Goal: Transaction & Acquisition: Purchase product/service

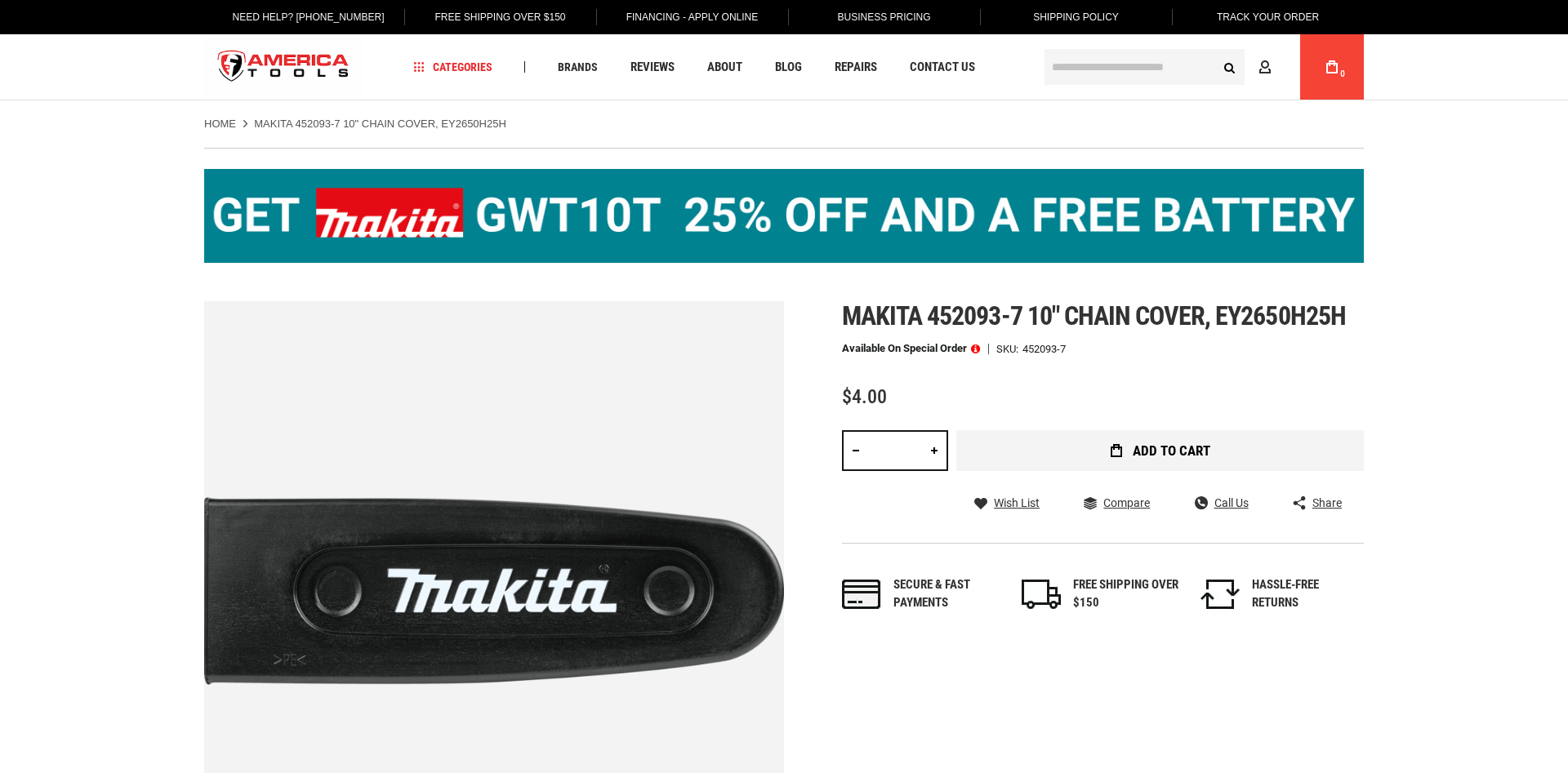
click at [1144, 482] on div "Makita 452093-7 10" chain cover, ey2650h25h Available on Special Order SKU 4520…" at bounding box center [1103, 473] width 522 height 343
click at [1137, 454] on button "Add to Cart" at bounding box center [1159, 451] width 408 height 41
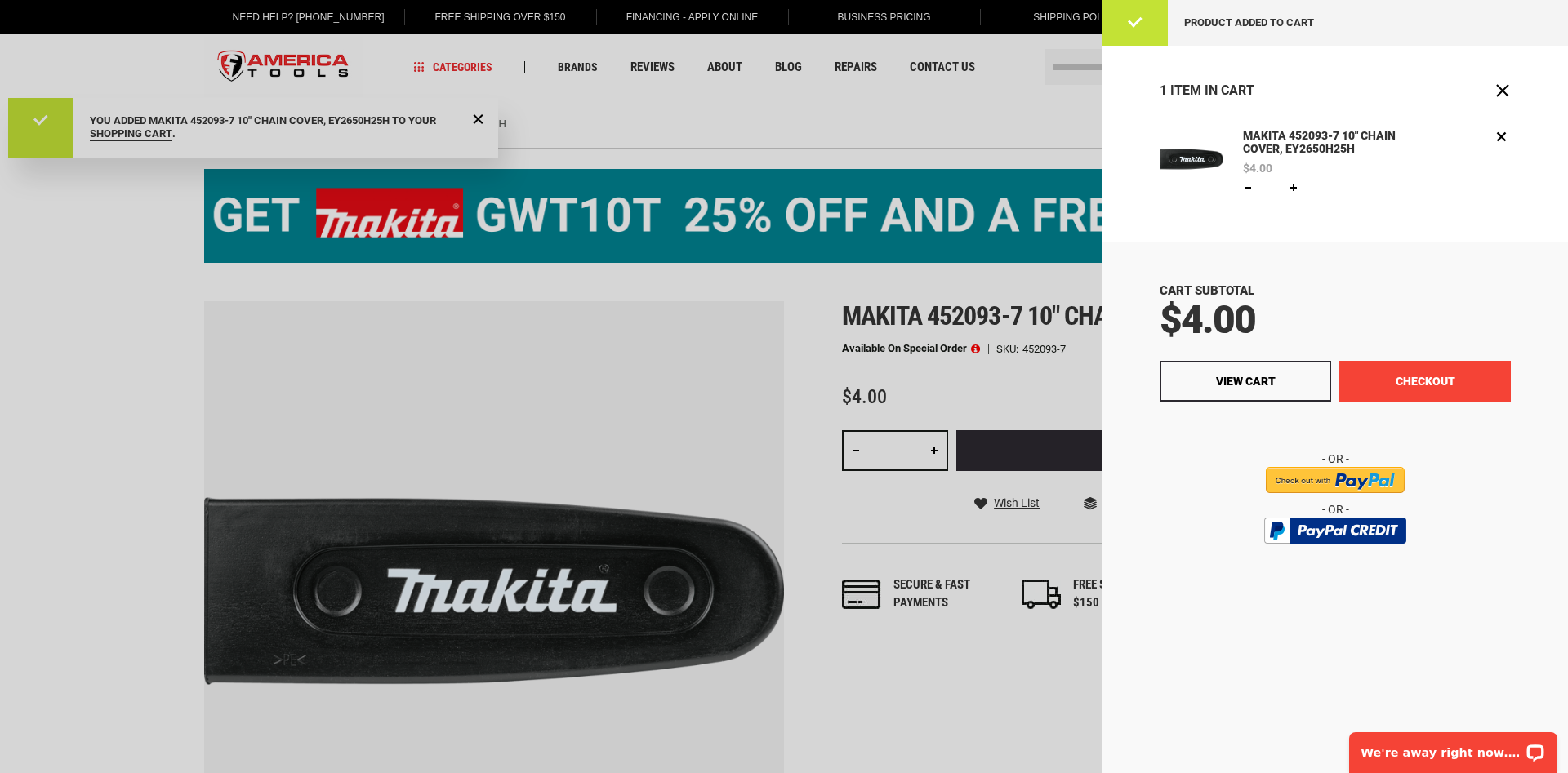
click at [1390, 383] on button "Checkout" at bounding box center [1425, 382] width 171 height 41
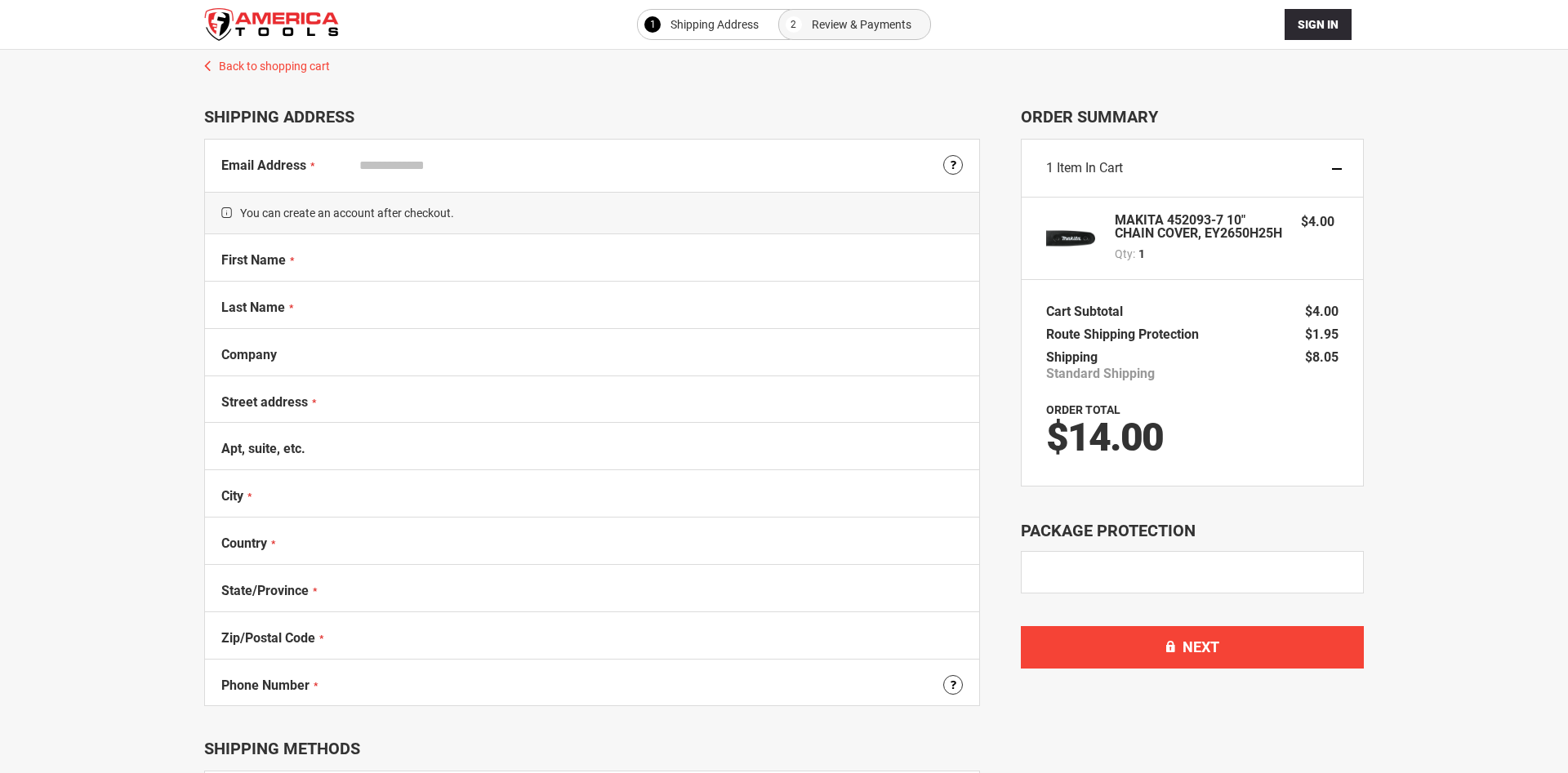
select select "**"
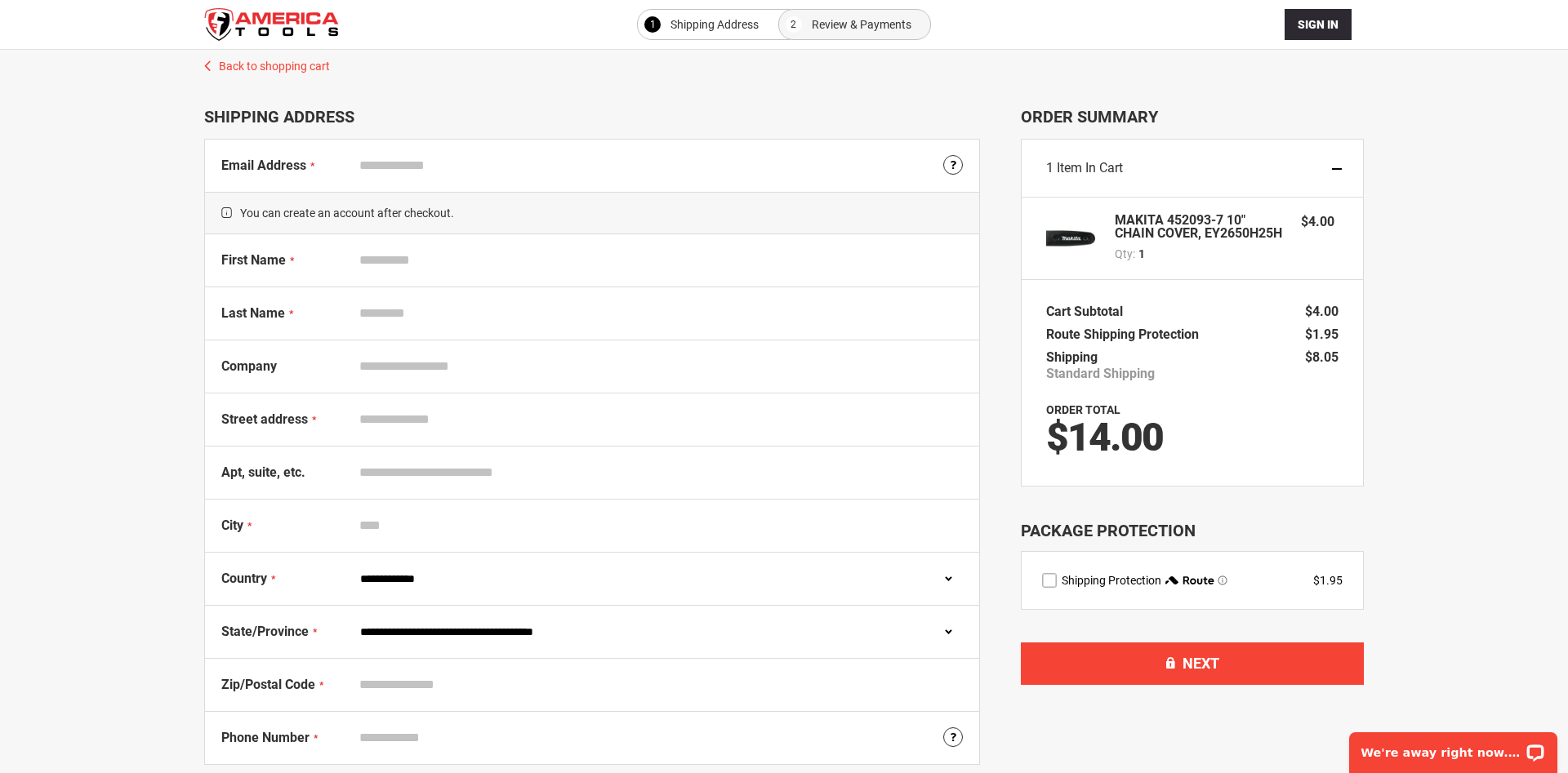
scroll to position [84, 0]
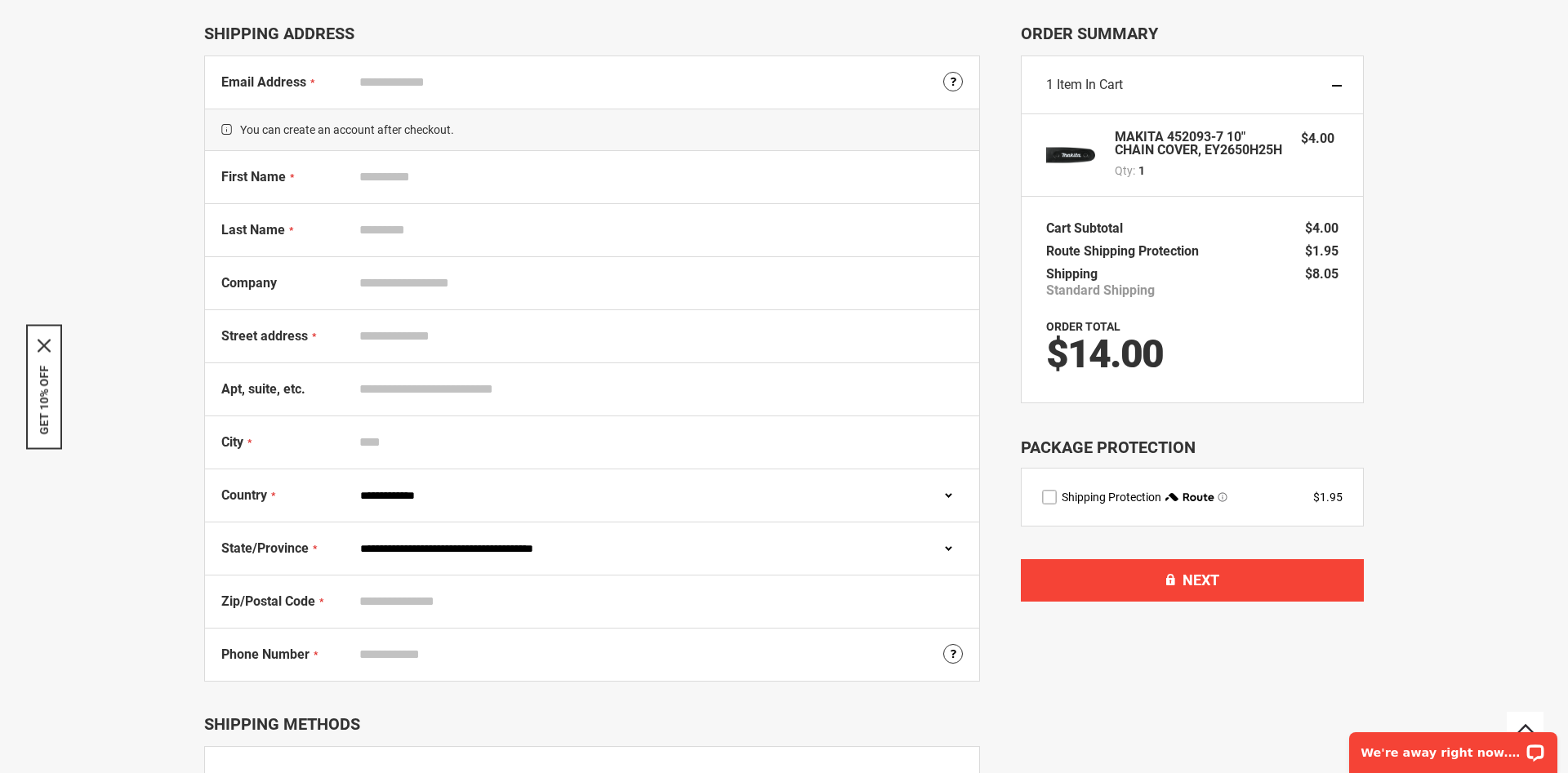
click at [352, 480] on select "**********" at bounding box center [657, 496] width 610 height 31
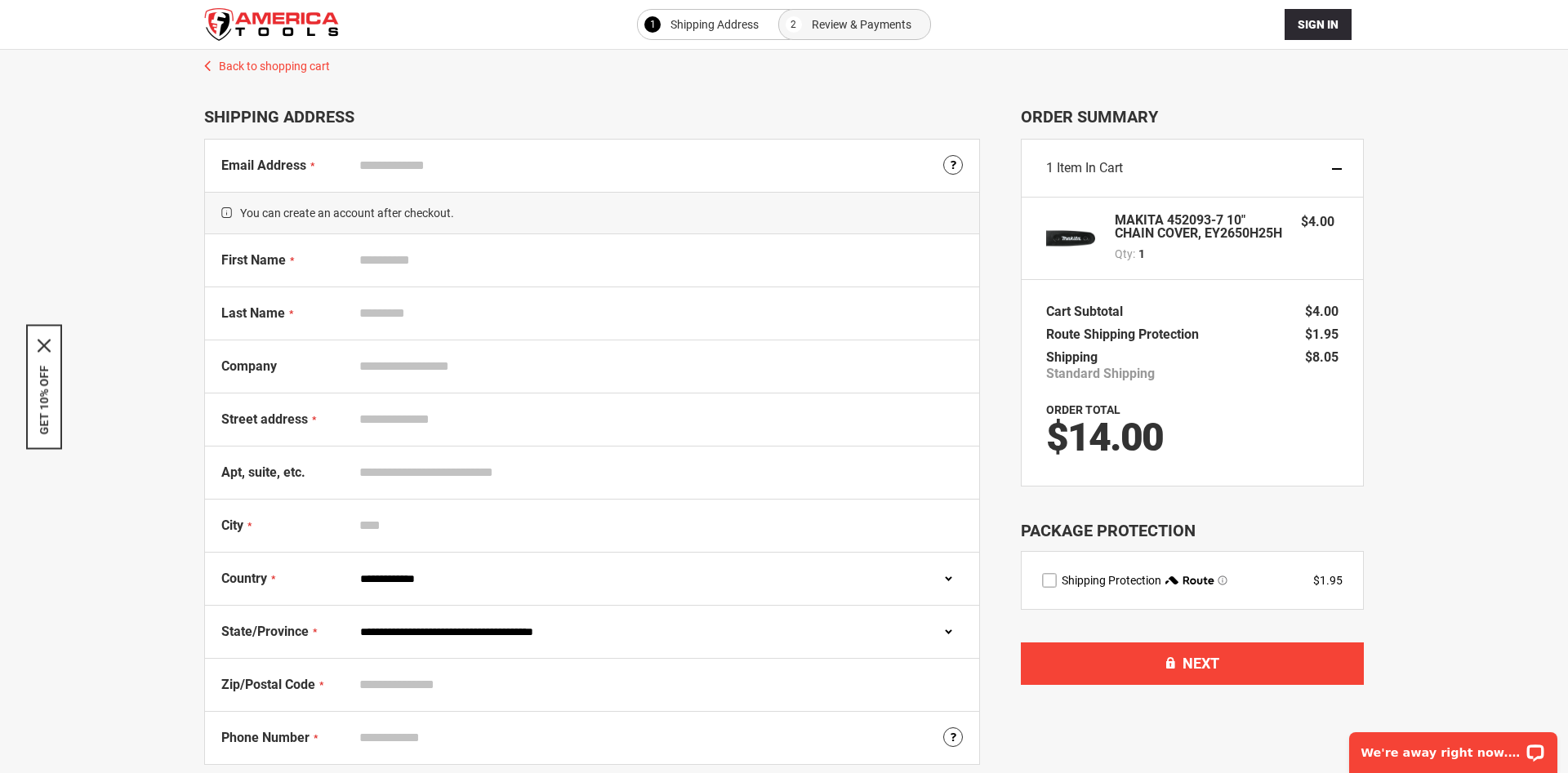
click at [1337, 166] on div "1 Item in Cart" at bounding box center [1191, 168] width 342 height 58
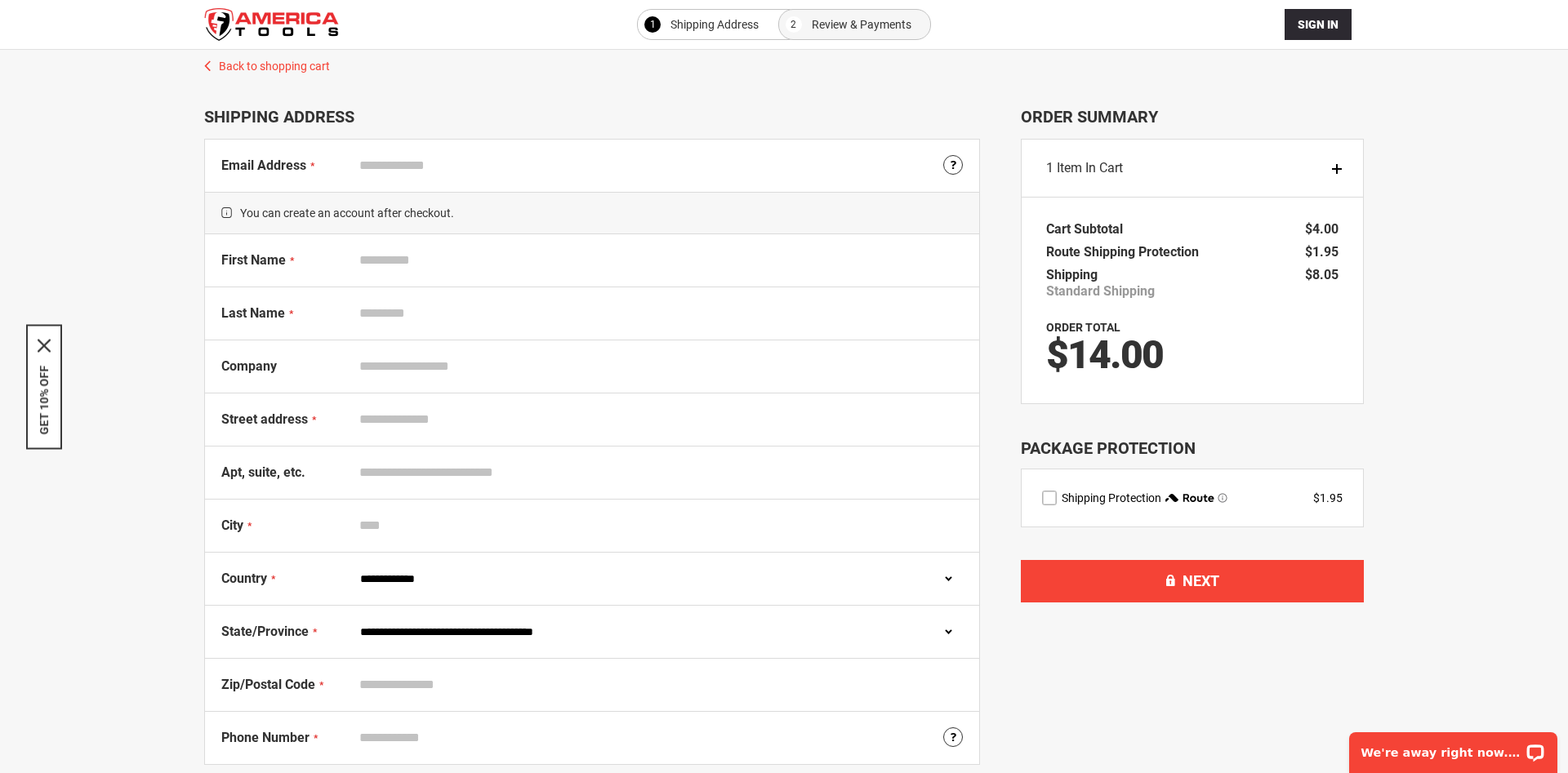
click at [1085, 160] on span "Item in Cart" at bounding box center [1090, 167] width 66 height 16
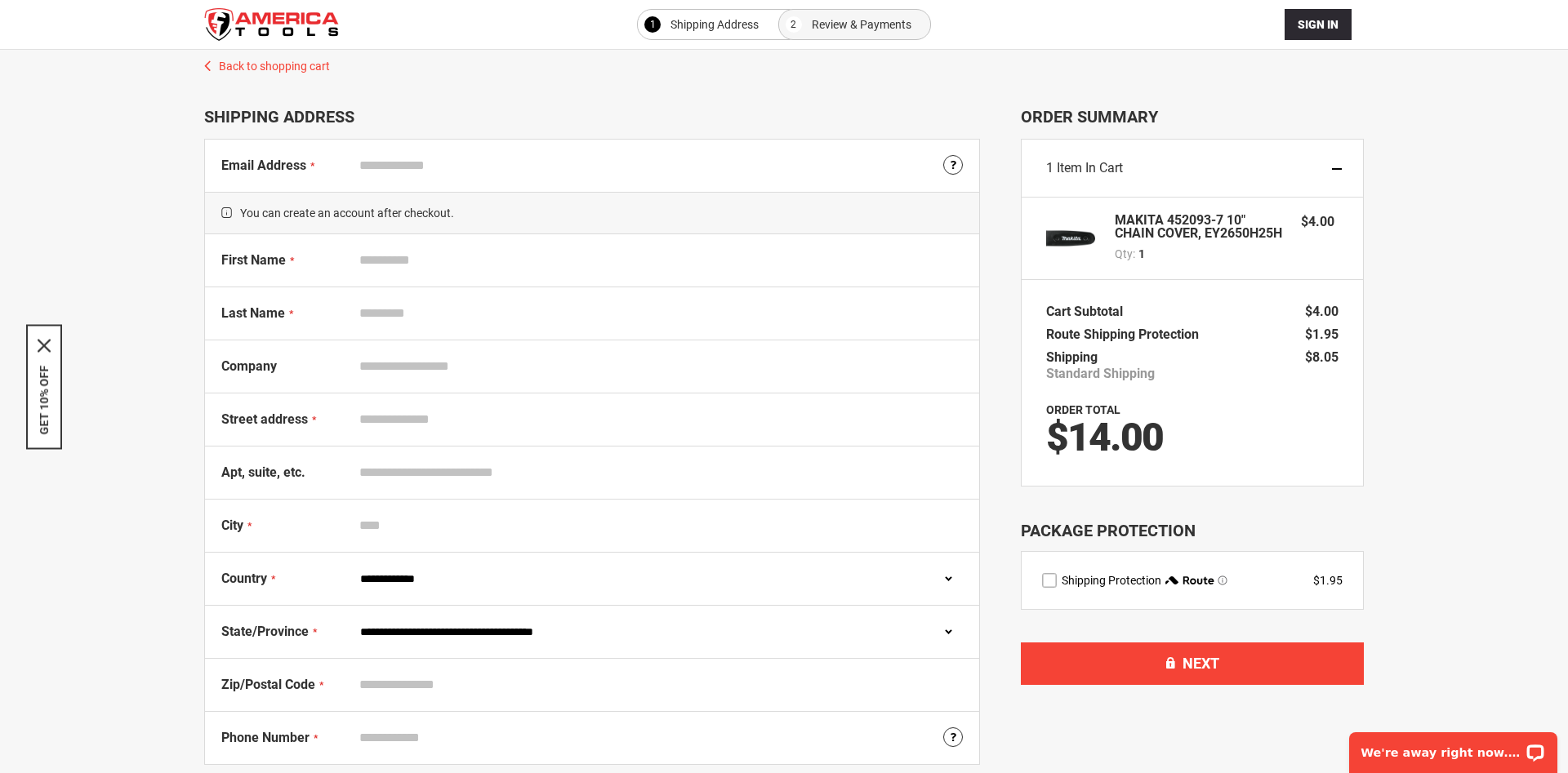
click at [1335, 162] on div "1 Item in Cart" at bounding box center [1191, 168] width 342 height 58
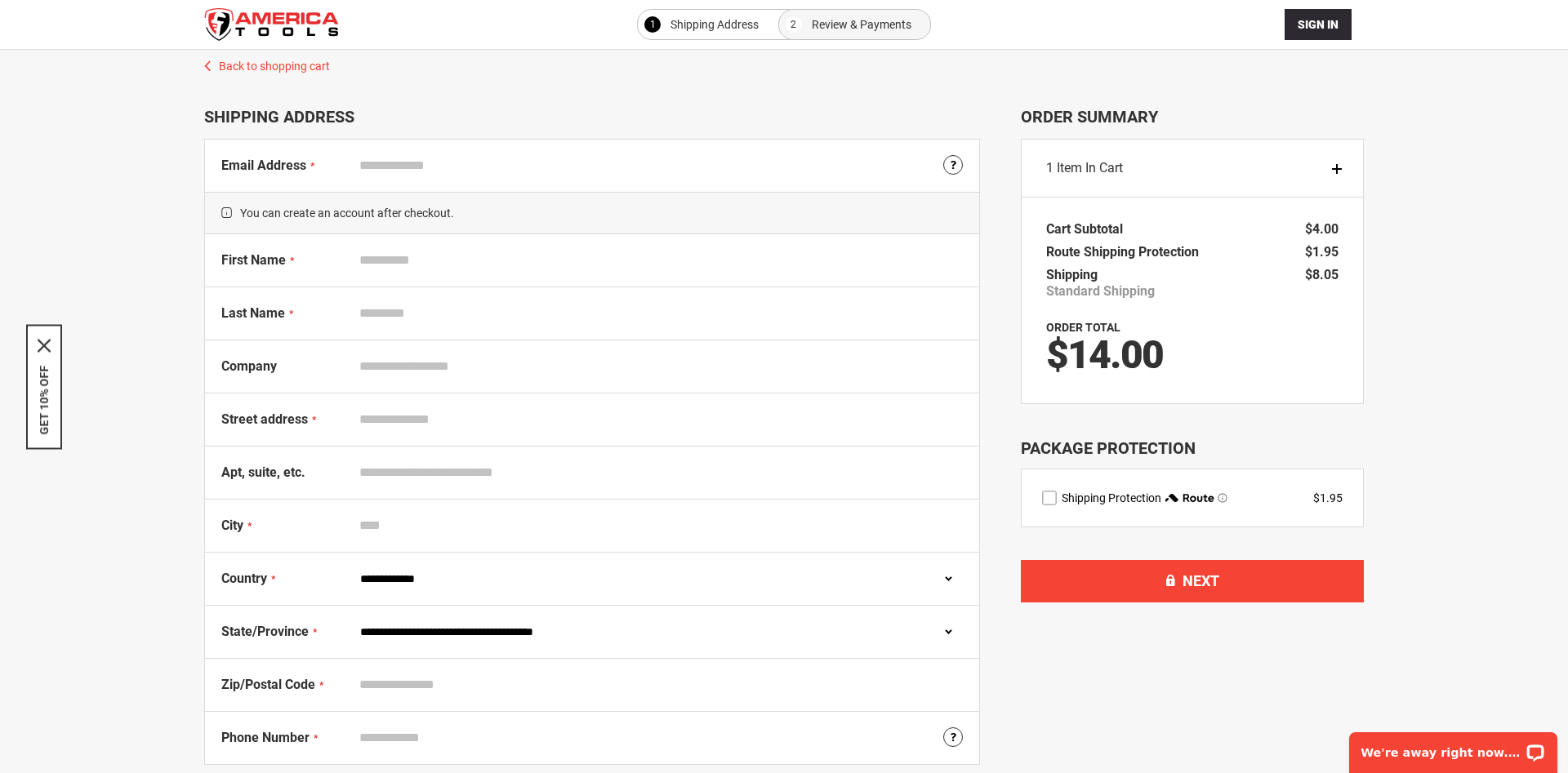
click at [1335, 162] on div "1 Item in Cart" at bounding box center [1191, 168] width 342 height 58
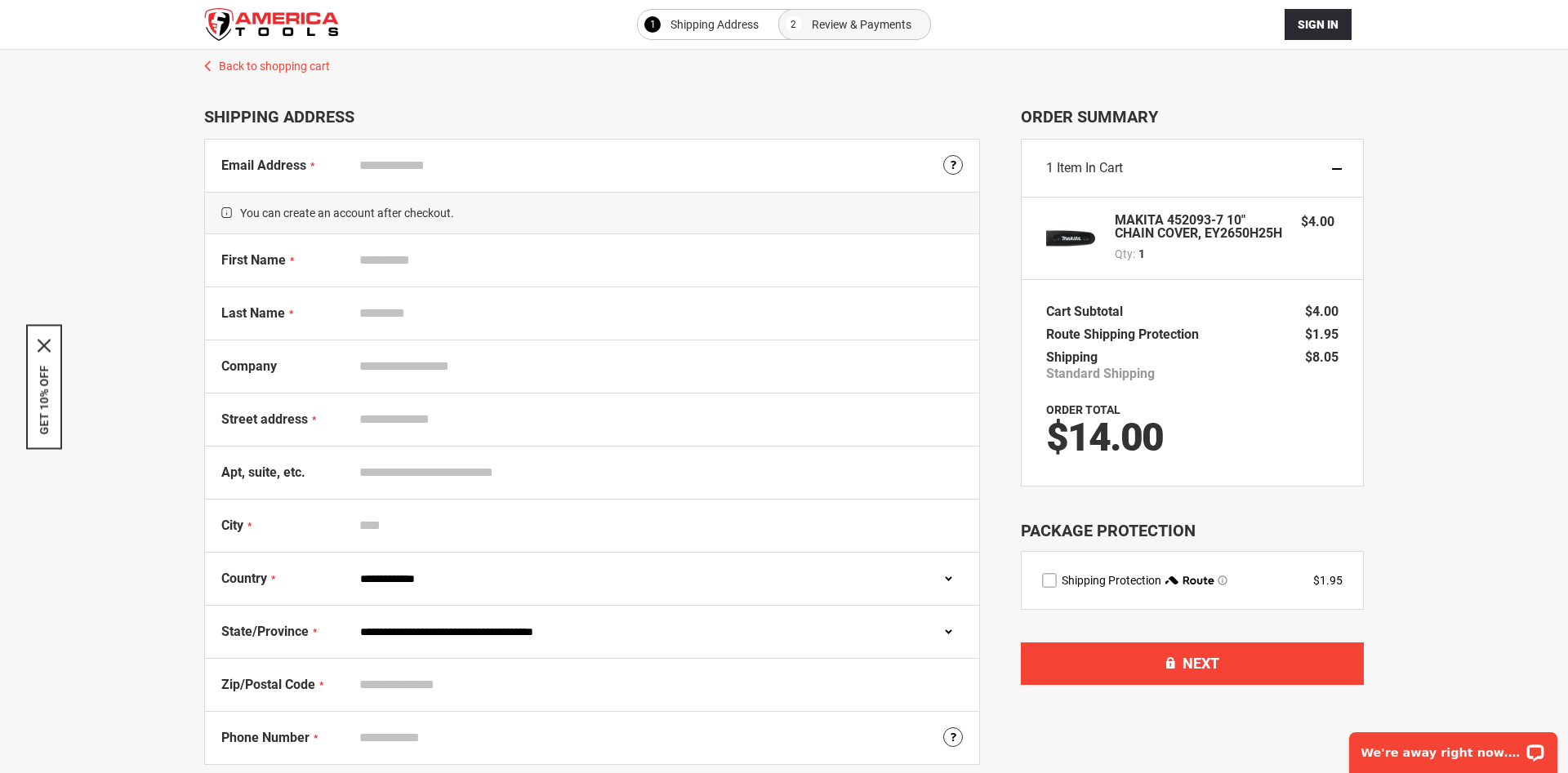
click at [1335, 162] on div "1 Item in Cart" at bounding box center [1191, 168] width 342 height 58
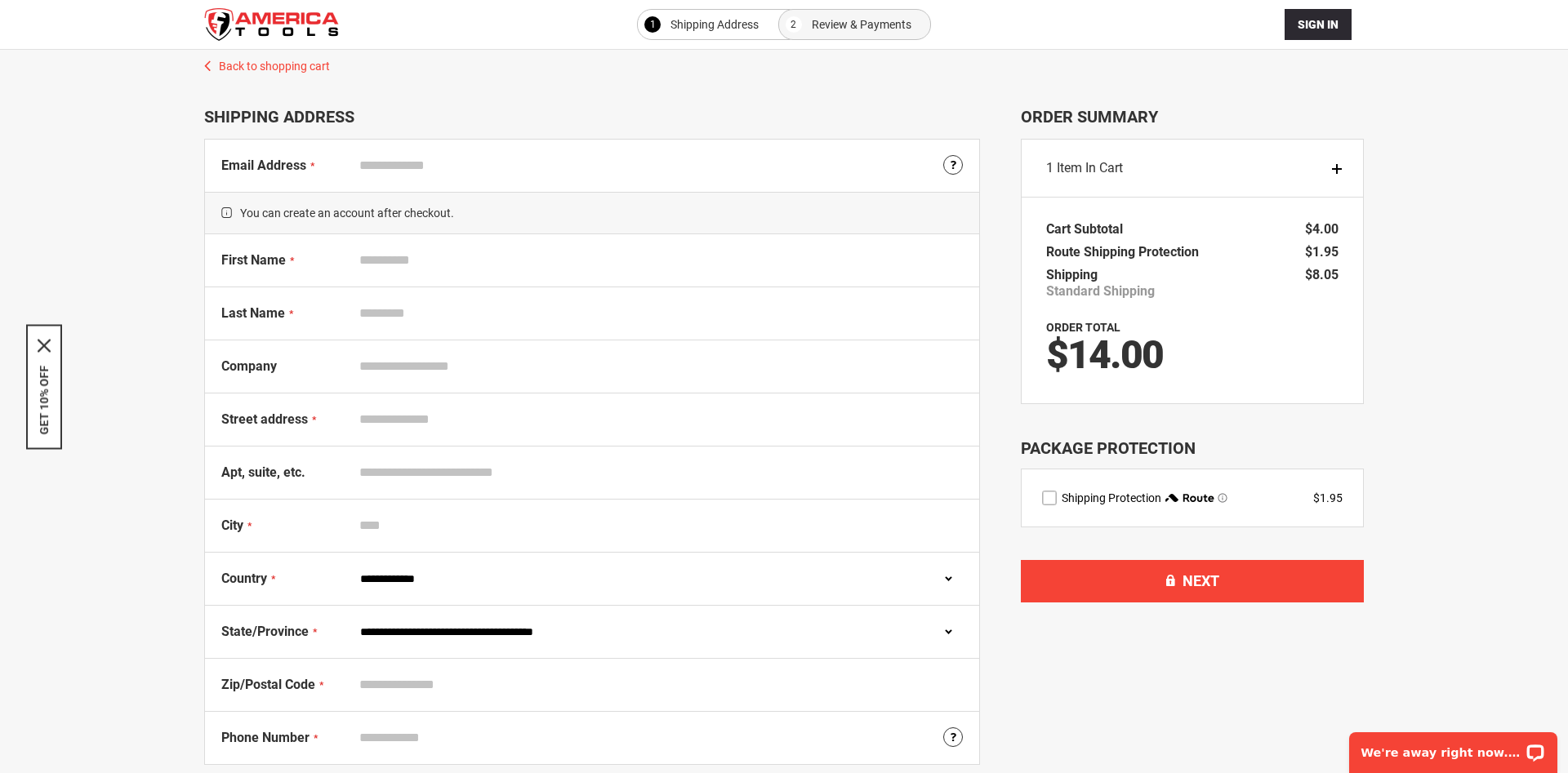
click at [849, 27] on span "Review & Payments" at bounding box center [861, 24] width 99 height 19
click at [1104, 303] on th "Order Total" at bounding box center [1192, 319] width 292 height 33
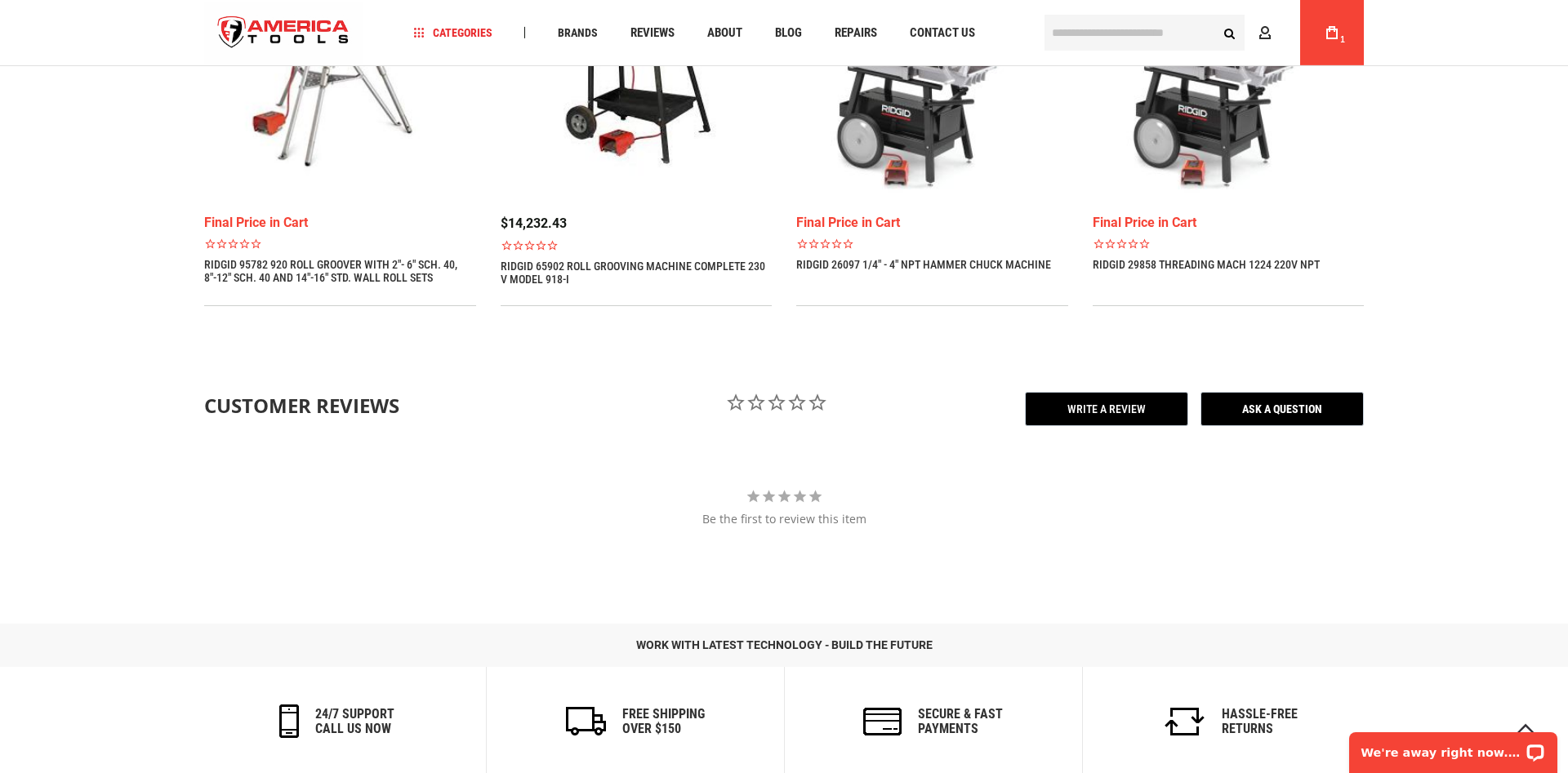
scroll to position [1564, 0]
